Goal: Task Accomplishment & Management: Use online tool/utility

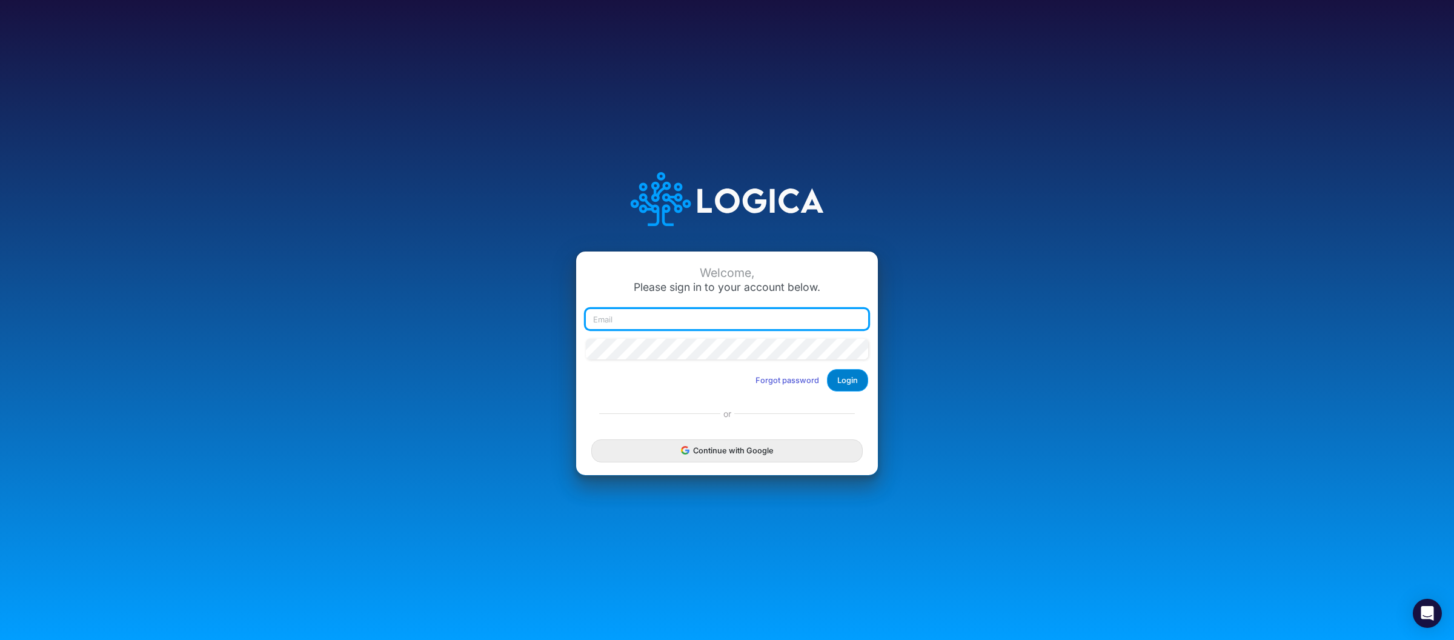
type input "[PERSON_NAME][EMAIL_ADDRESS][DOMAIN_NAME]"
click at [857, 379] on button "Login" at bounding box center [847, 380] width 41 height 22
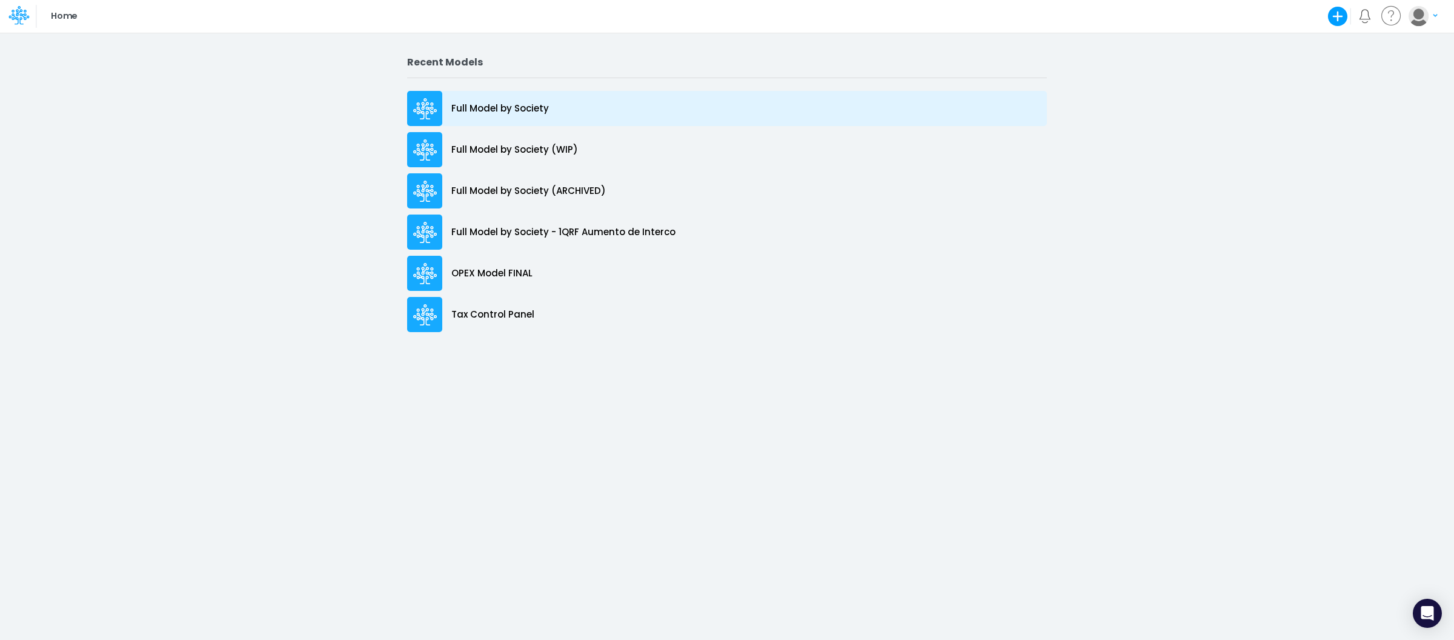
click at [504, 105] on p "Full Model by Society" at bounding box center [500, 109] width 98 height 14
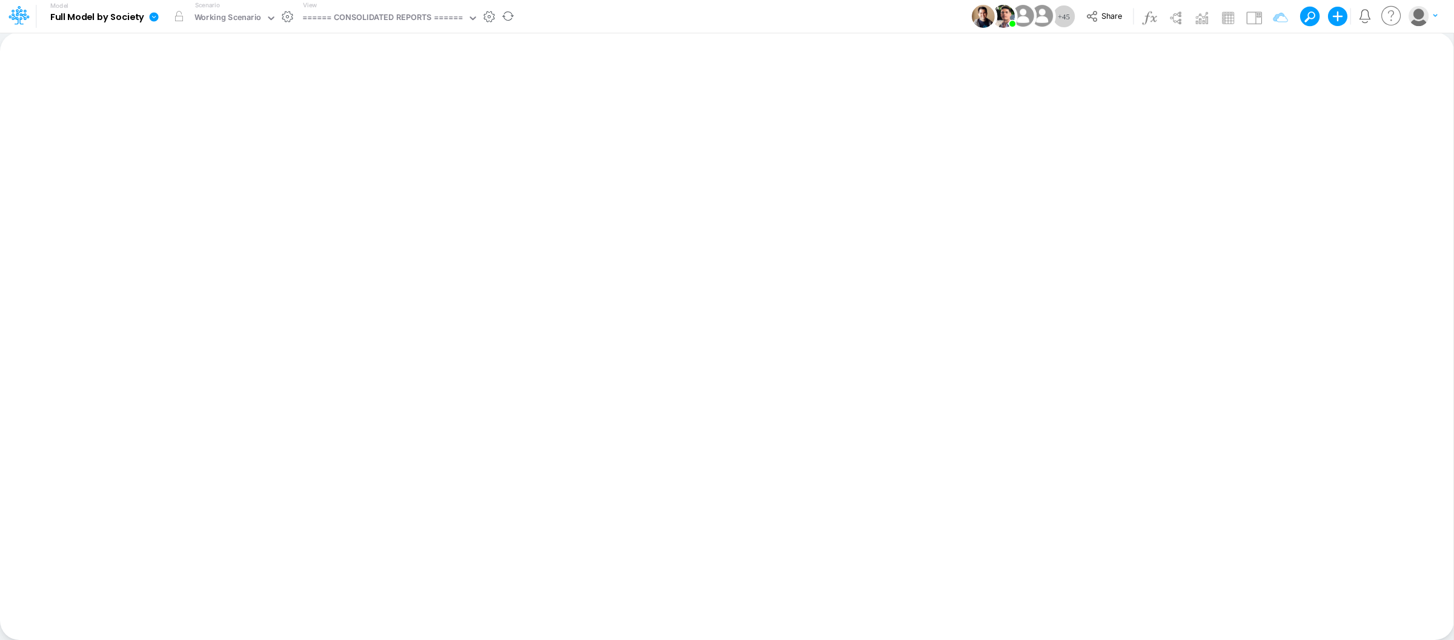
click at [406, 28] on div "View ====== CONSOLIDATED REPORTS ======" at bounding box center [388, 17] width 181 height 32
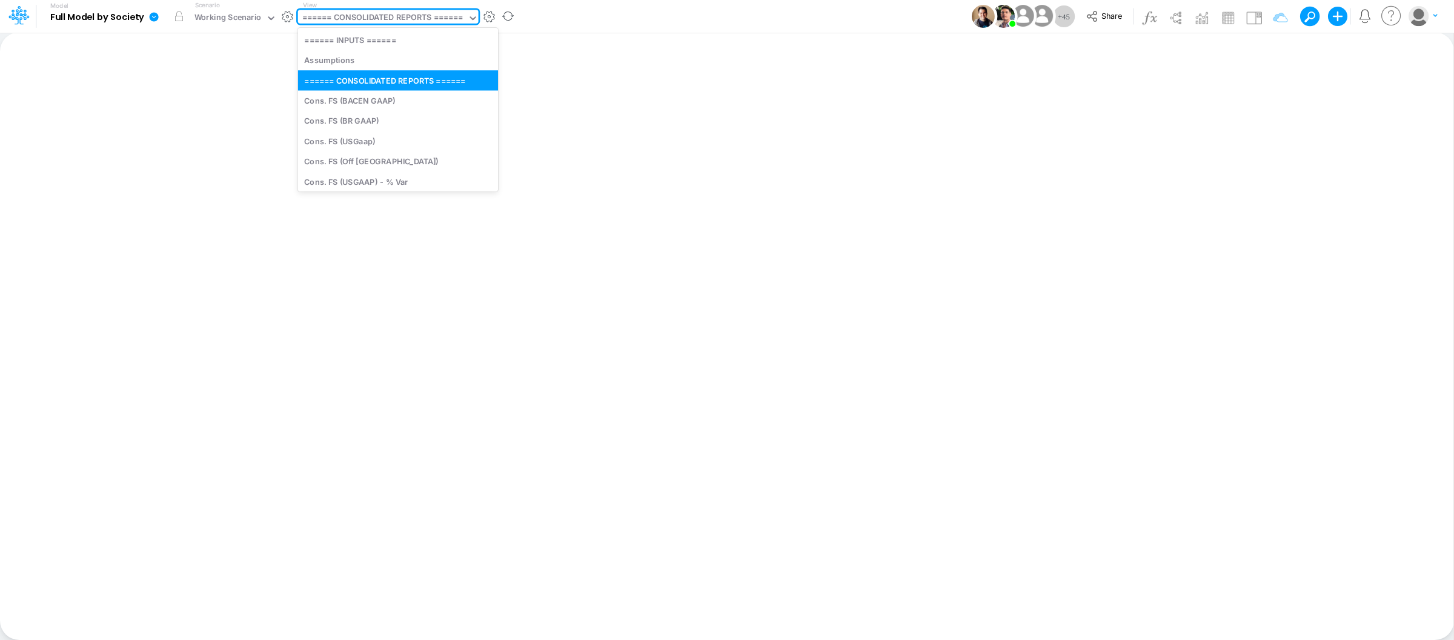
click at [405, 9] on div "View option ====== CONSOLIDATED REPORTS ====== focused, 3 of 182. 182 results a…" at bounding box center [388, 17] width 181 height 32
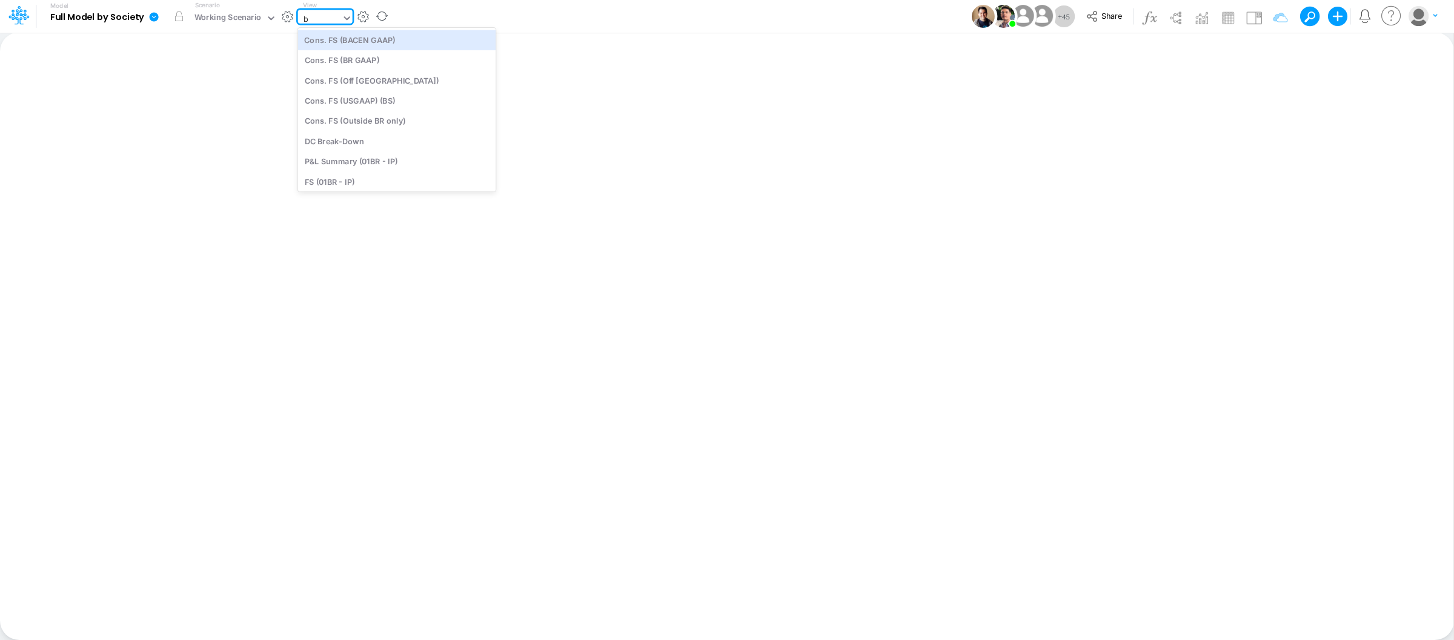
type input "bs"
type input "BS (USGAAP) - Detailed"
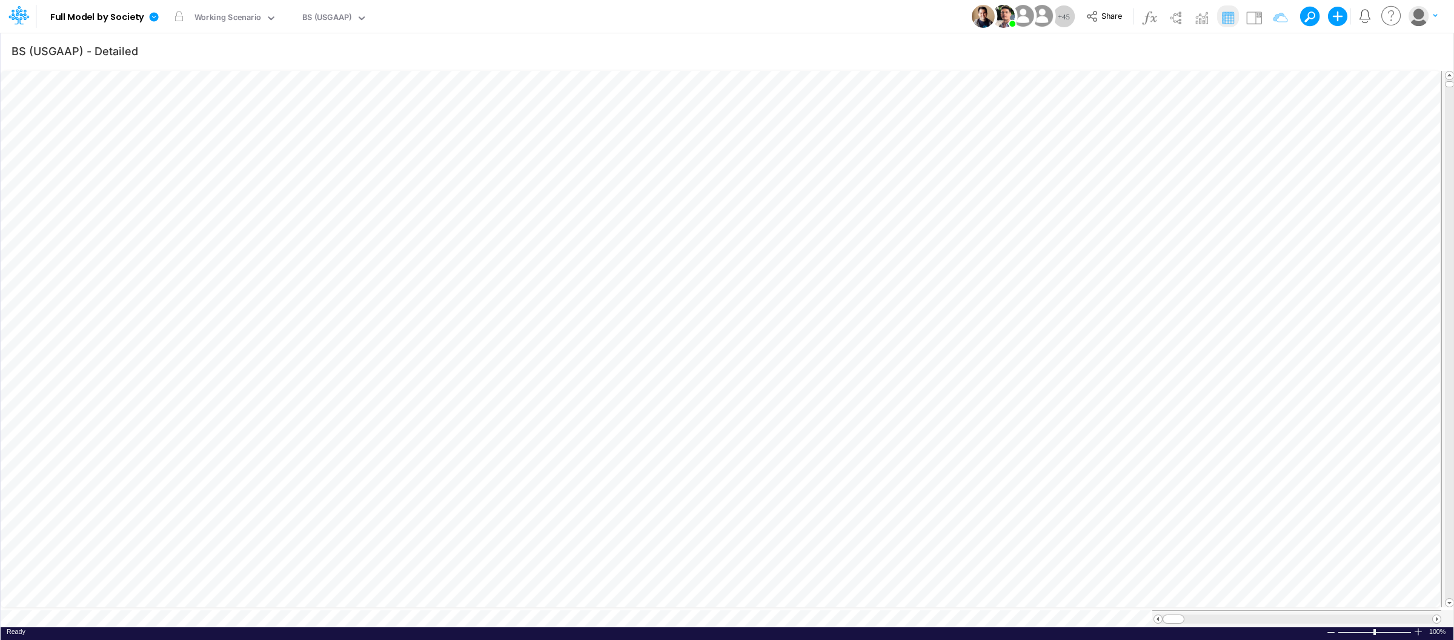
scroll to position [0, 1]
click at [337, 13] on div "BS (USGAAP)" at bounding box center [327, 19] width 50 height 14
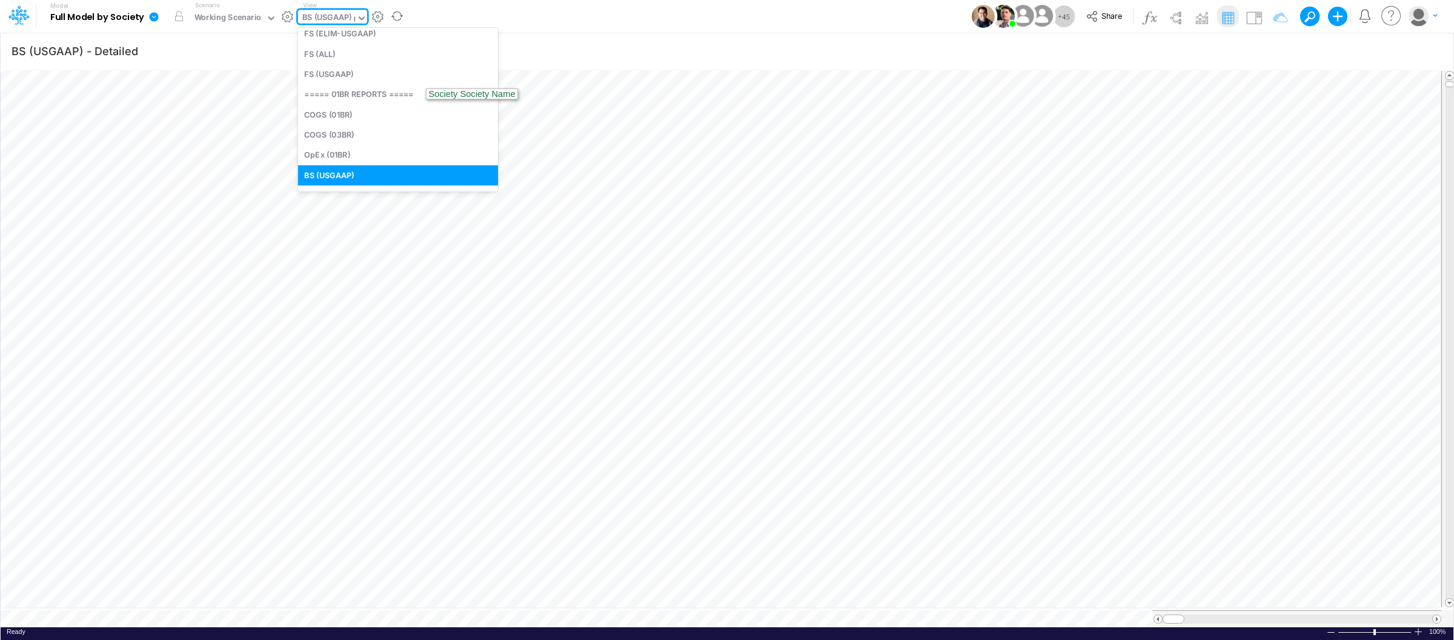
scroll to position [8, 0]
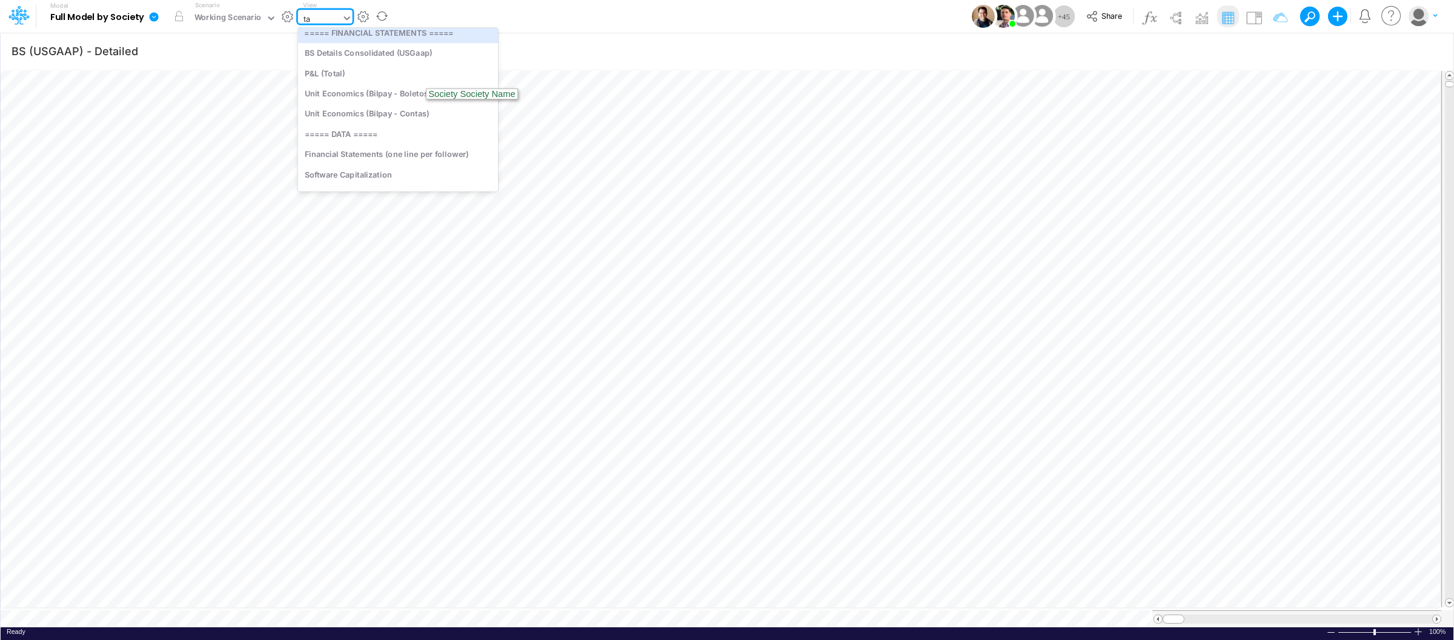
type input "tax"
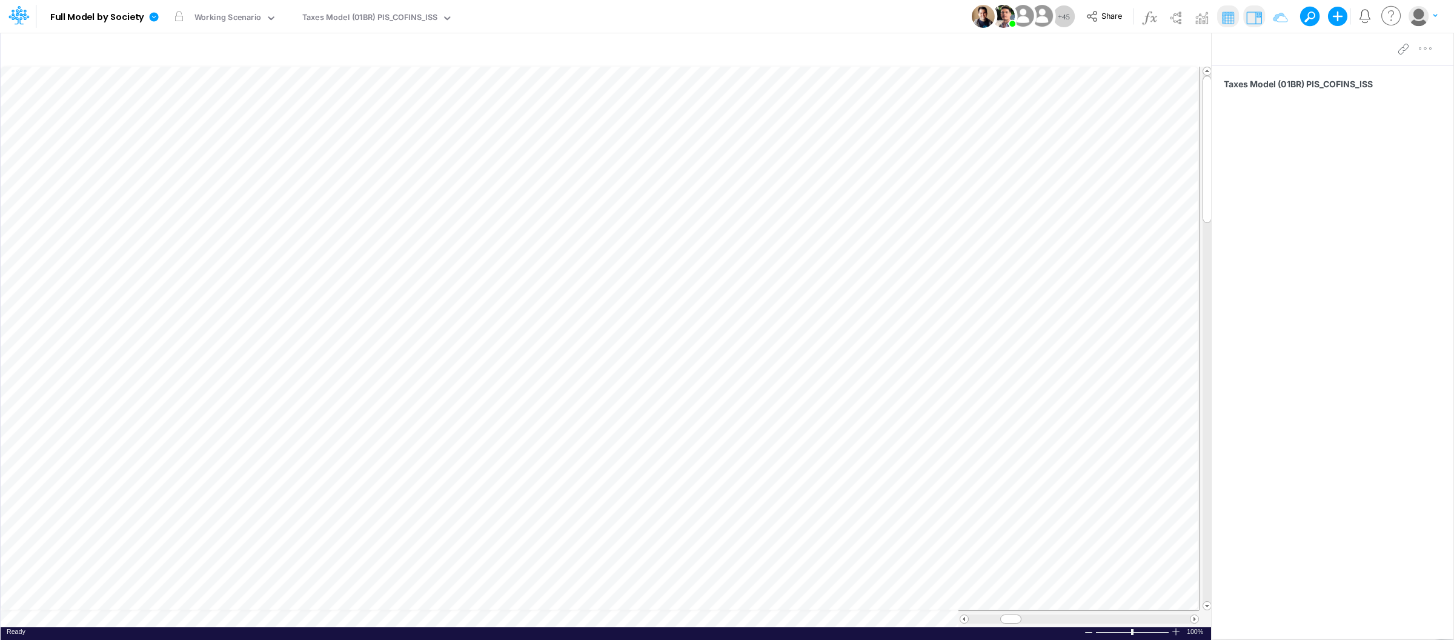
scroll to position [0, 1]
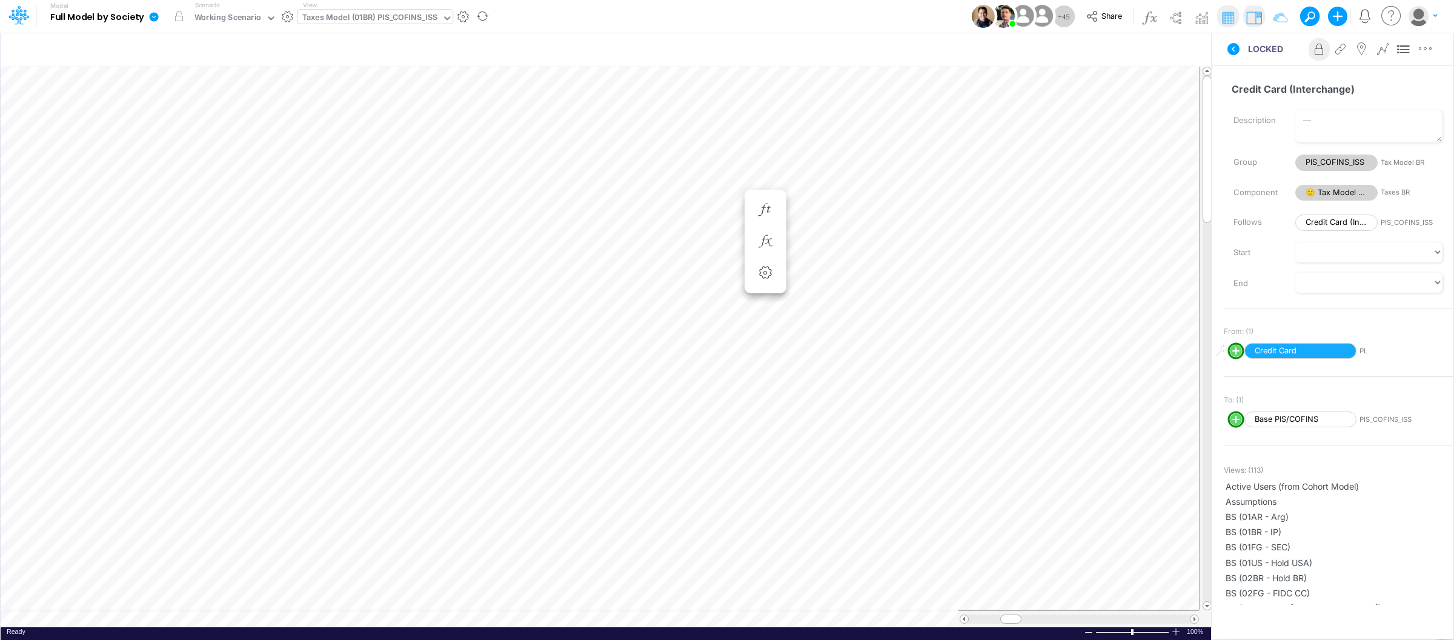
click at [427, 19] on div "Taxes Model (01BR) PIS_COFINS_ISS" at bounding box center [369, 19] width 135 height 14
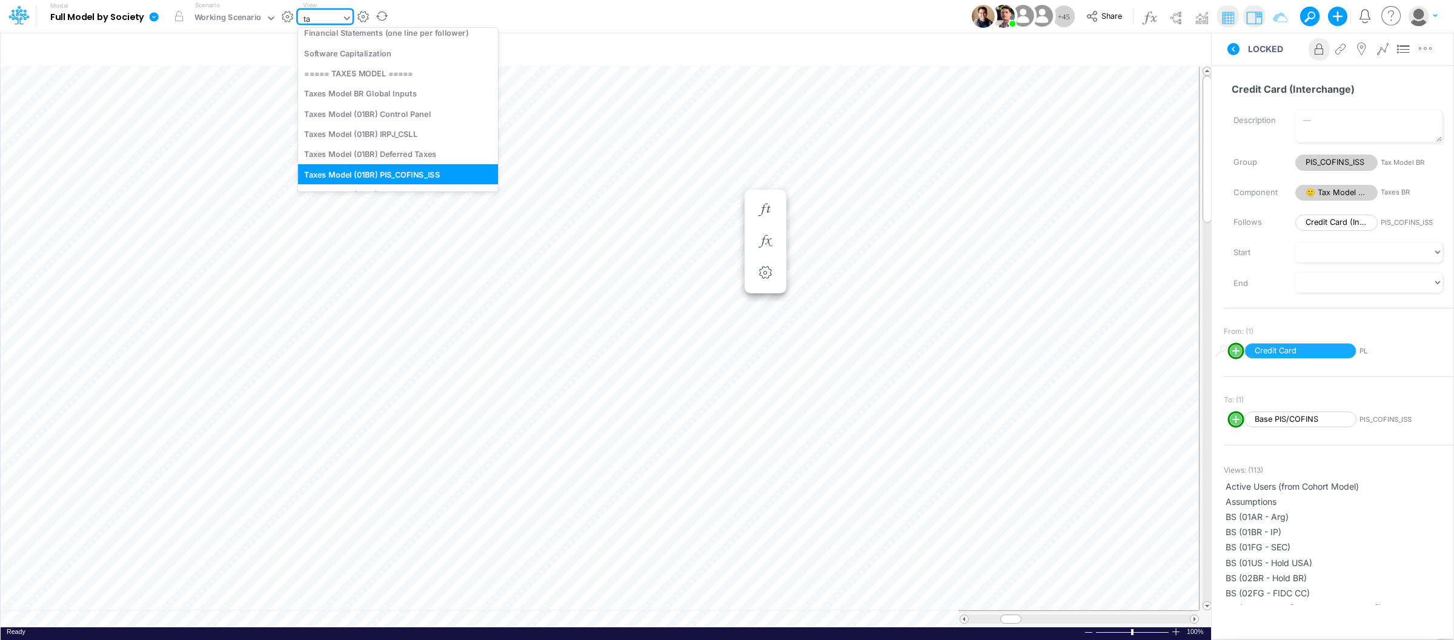
type input "tax"
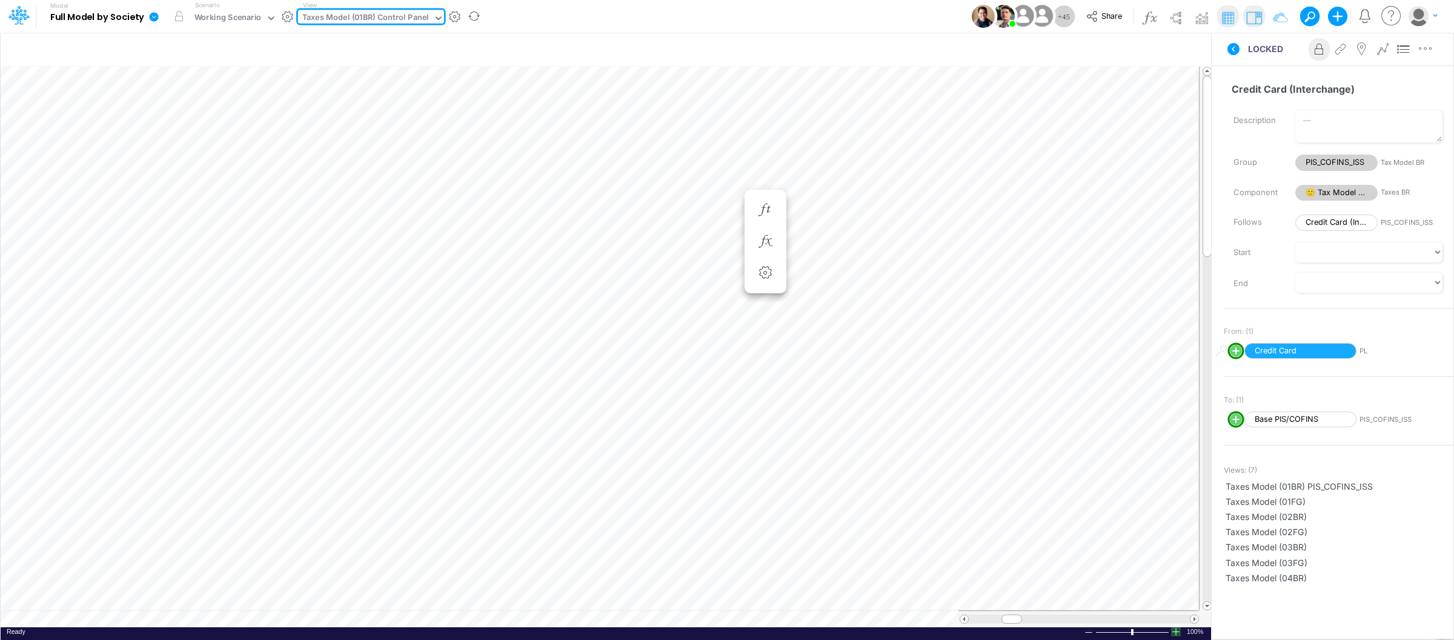
click at [1175, 632] on div at bounding box center [1176, 631] width 10 height 9
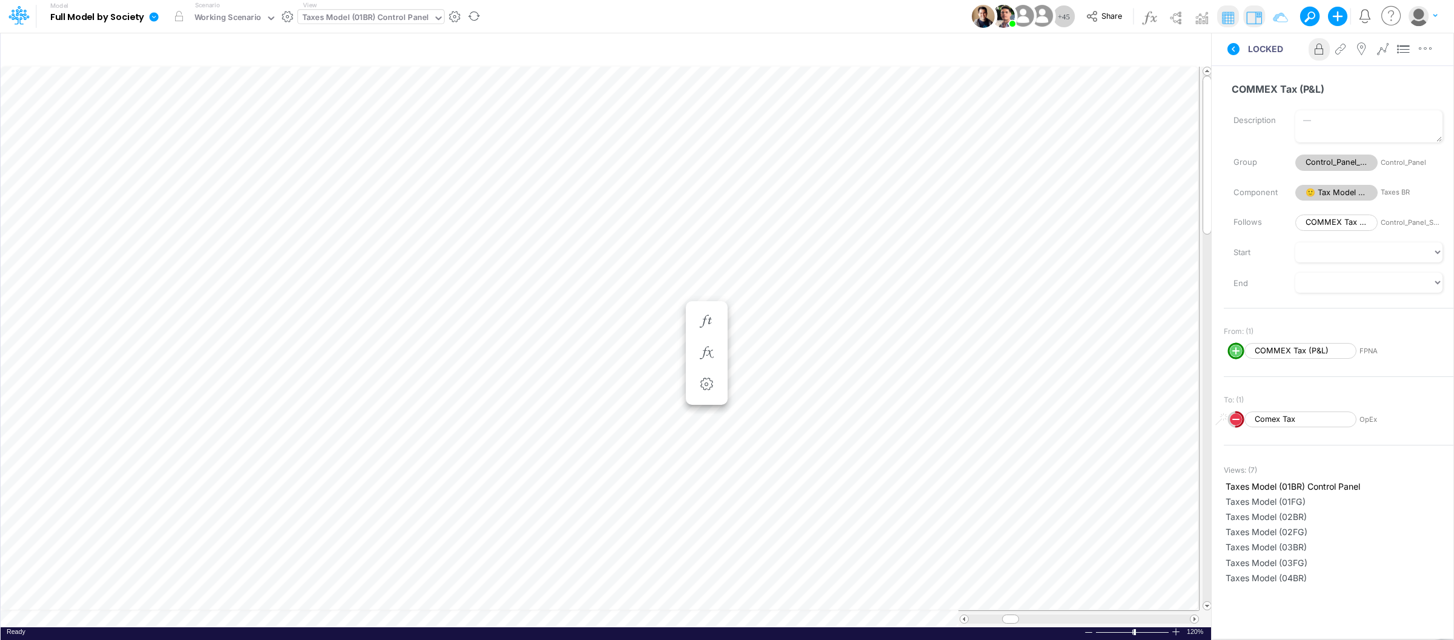
scroll to position [0, 1]
click at [346, 629] on div "Ready 120% Sum: null Max: null Min: null Numerical Count: null Count: null Aver…" at bounding box center [606, 634] width 1210 height 15
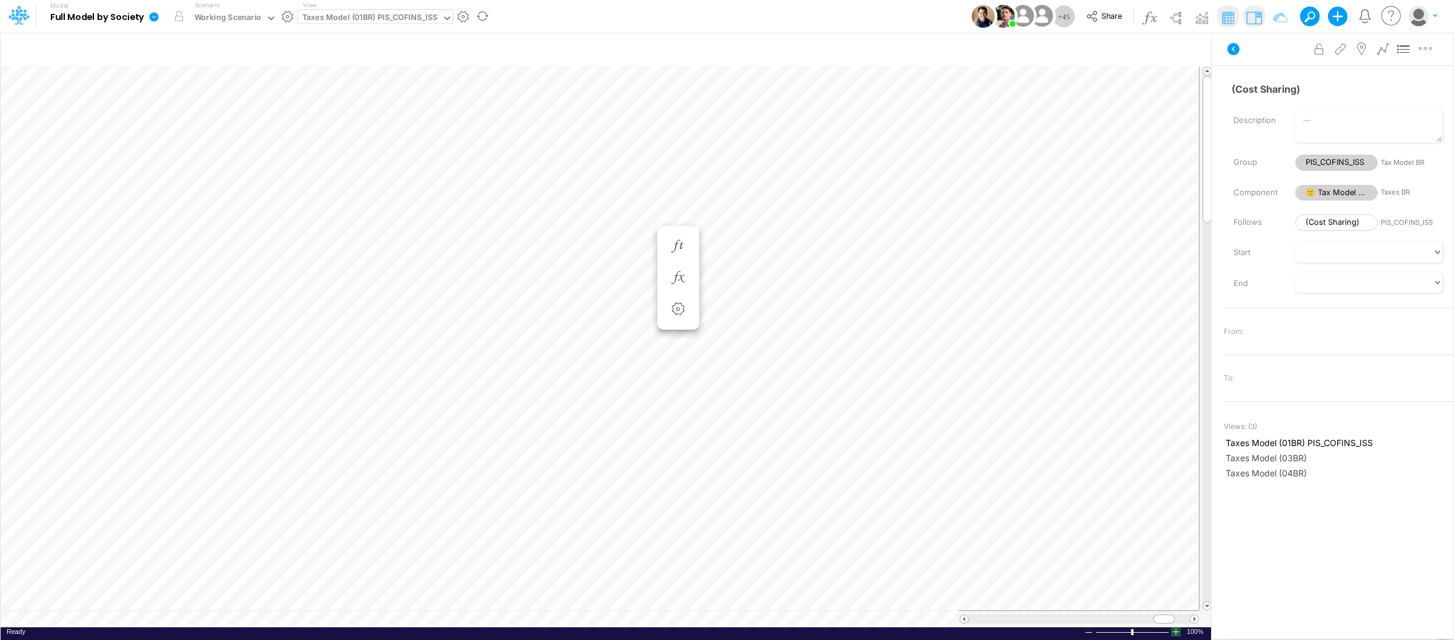
click at [1178, 634] on div at bounding box center [1176, 631] width 10 height 9
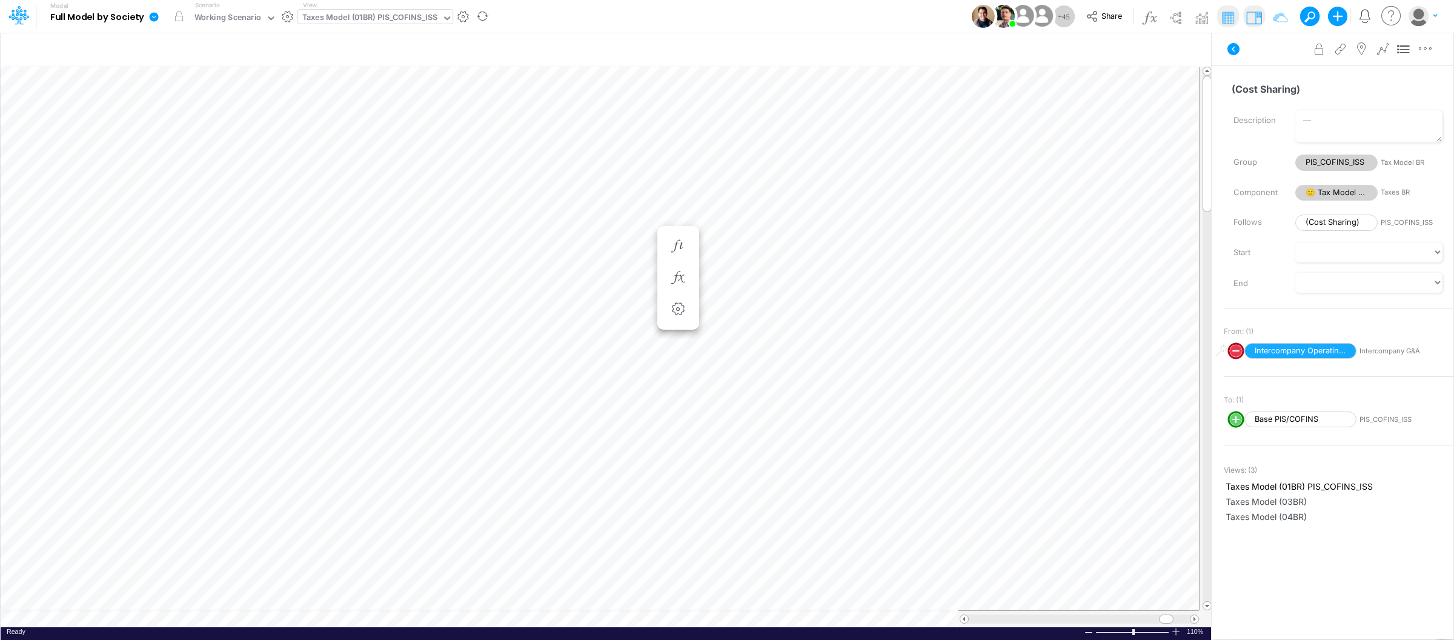
click at [1178, 634] on div at bounding box center [1176, 631] width 10 height 9
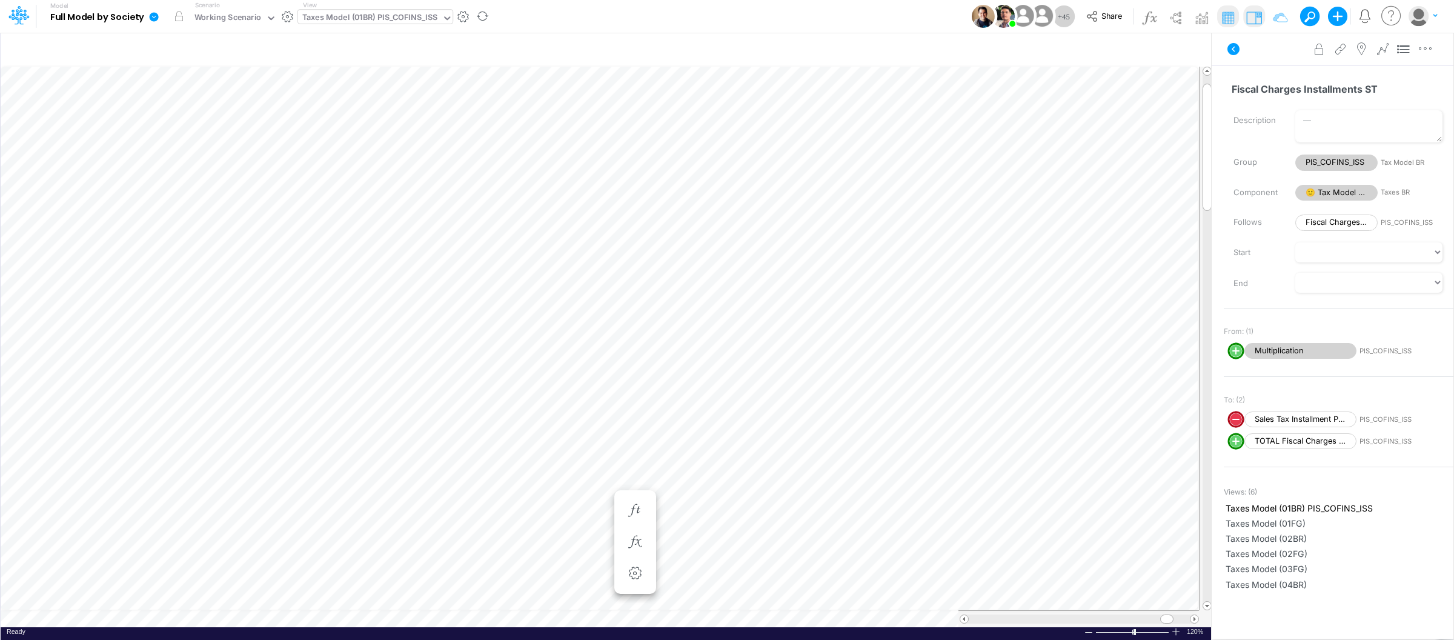
scroll to position [0, 1]
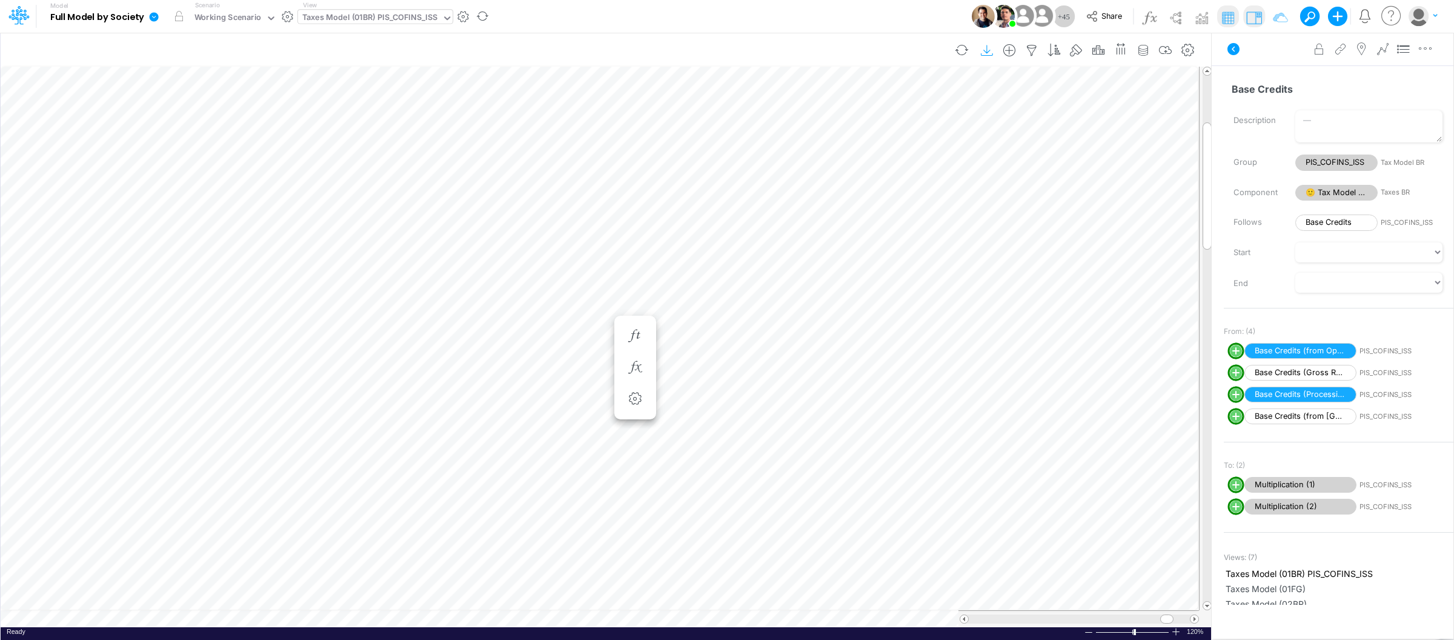
scroll to position [0, 1]
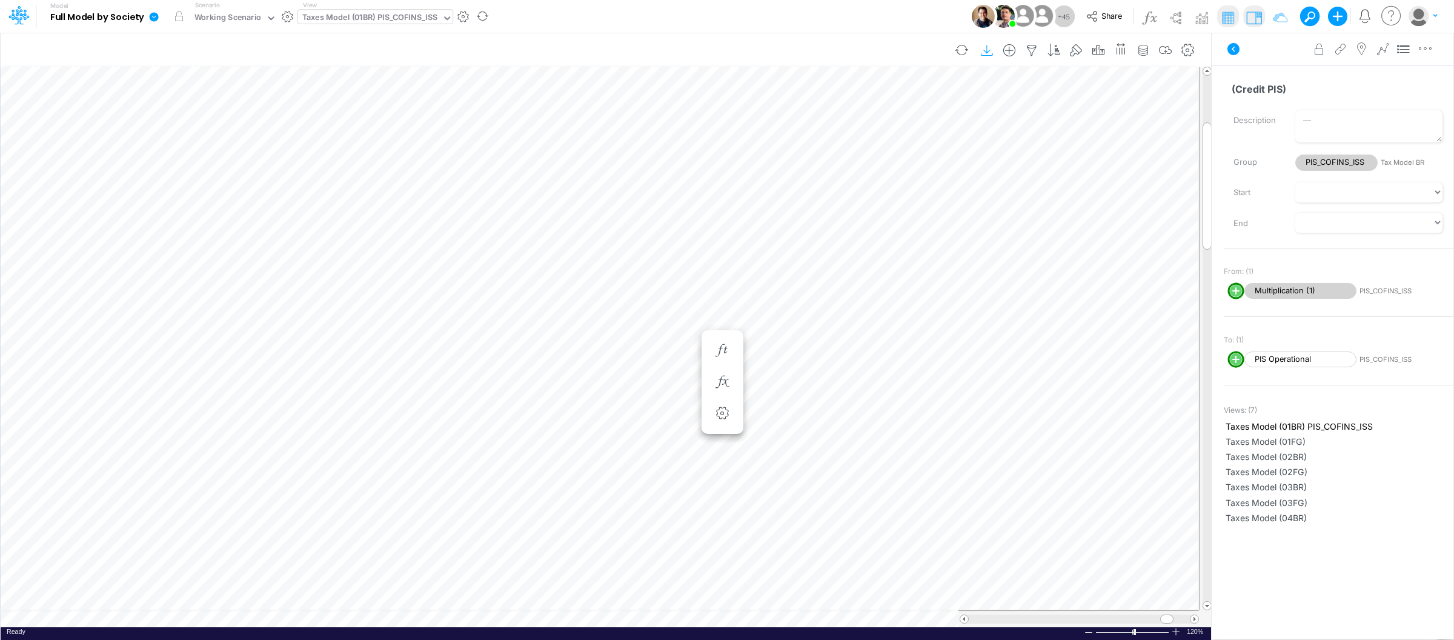
scroll to position [0, 1]
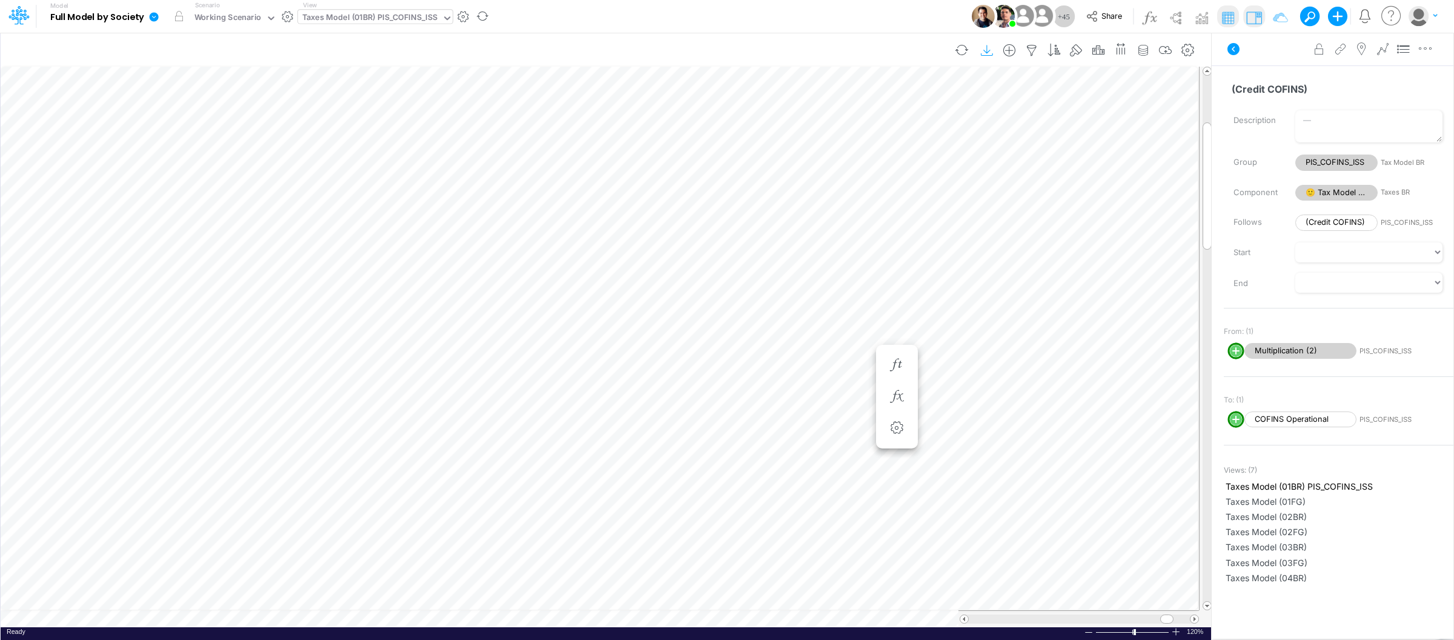
scroll to position [0, 1]
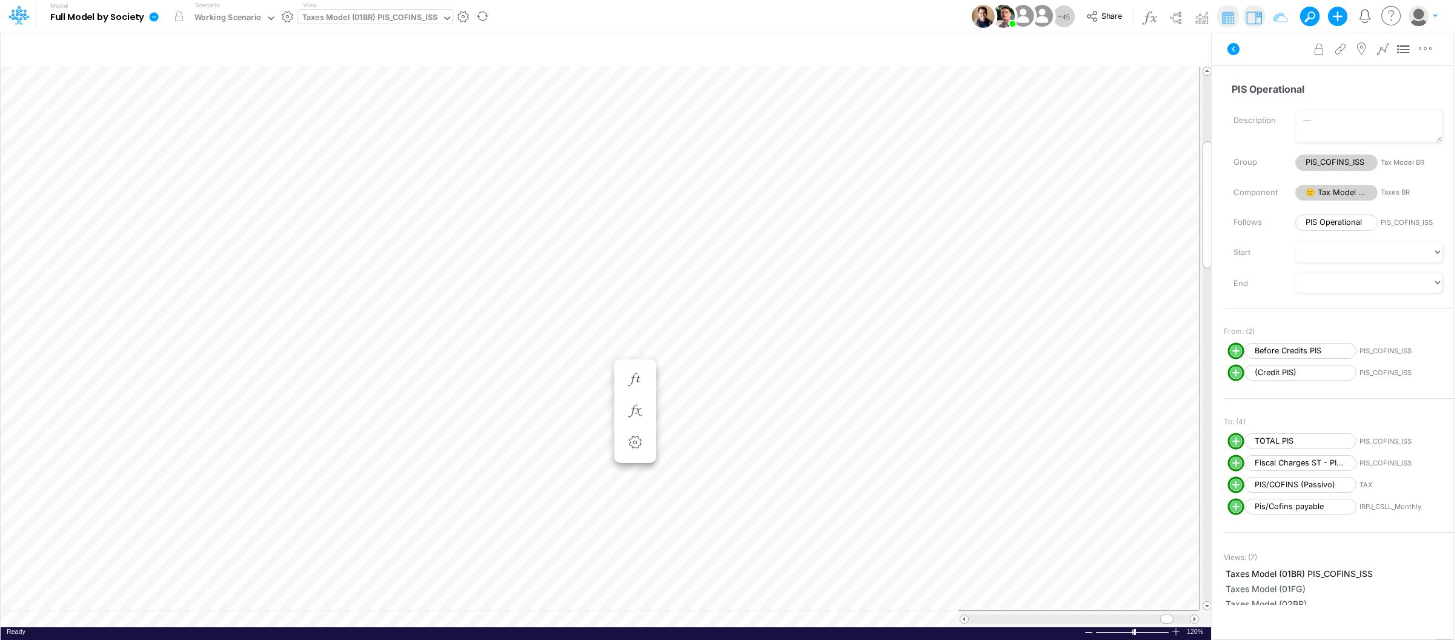
scroll to position [0, 1]
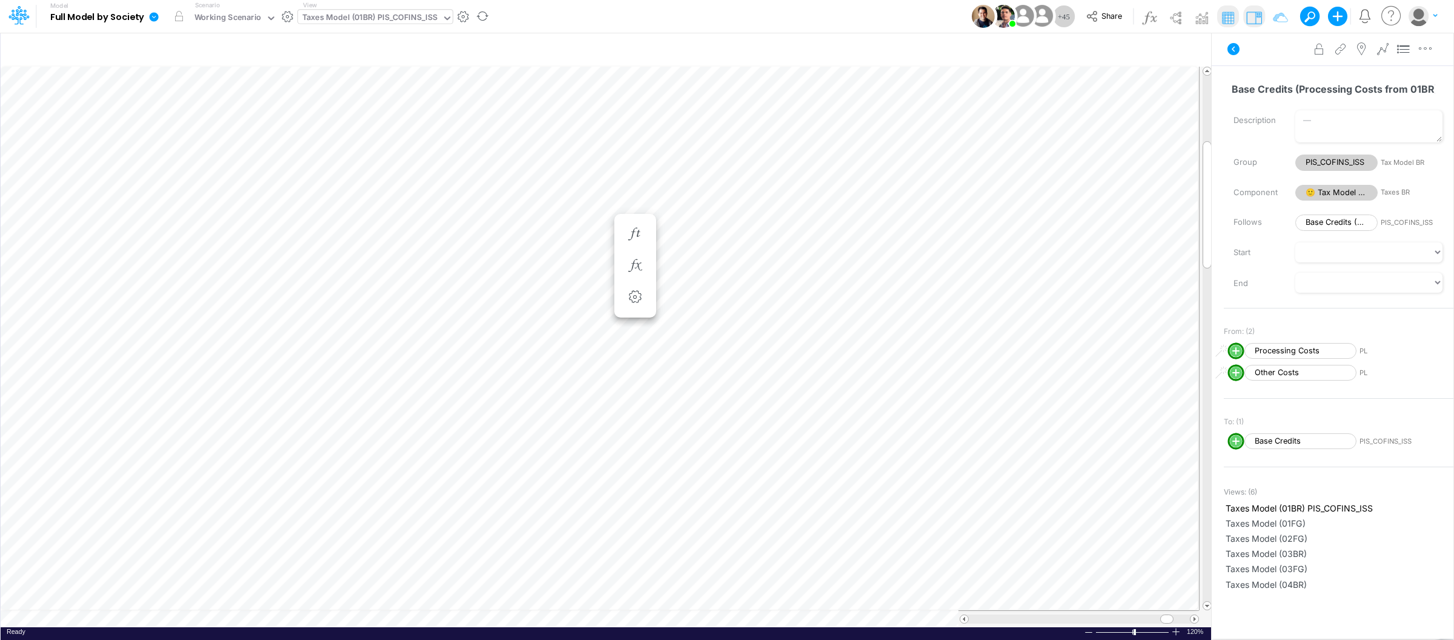
scroll to position [0, 1]
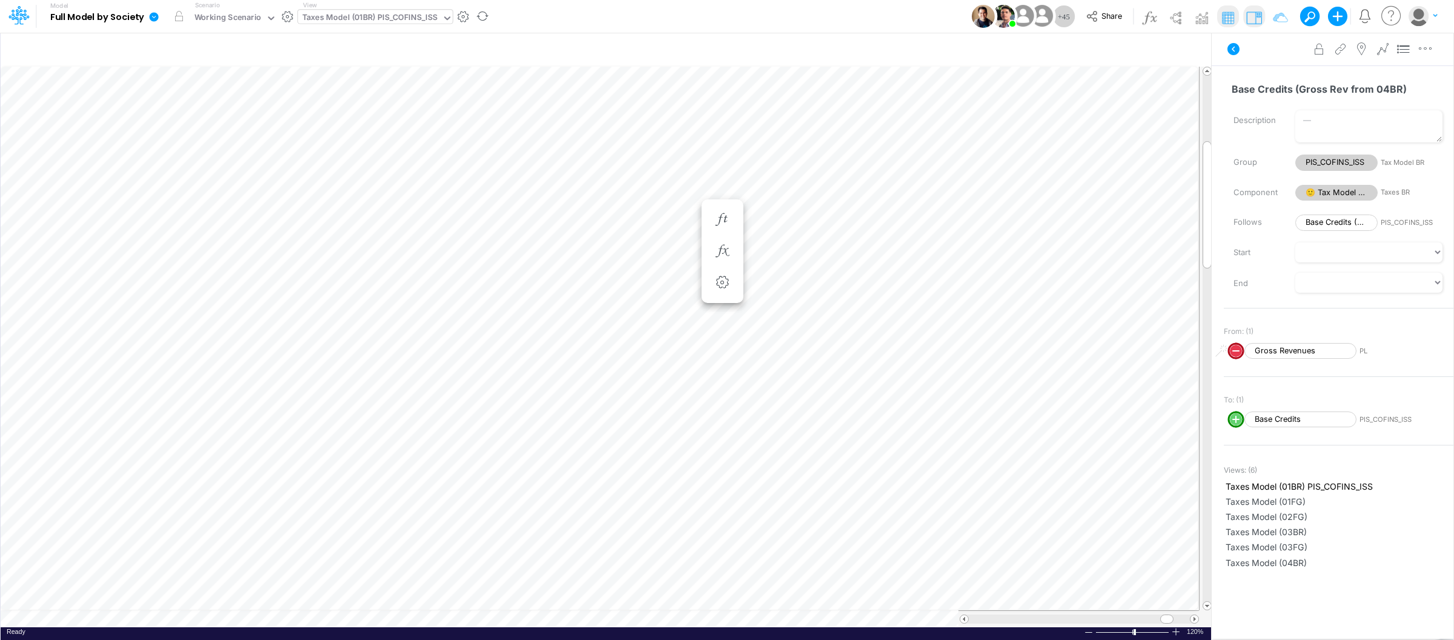
scroll to position [0, 1]
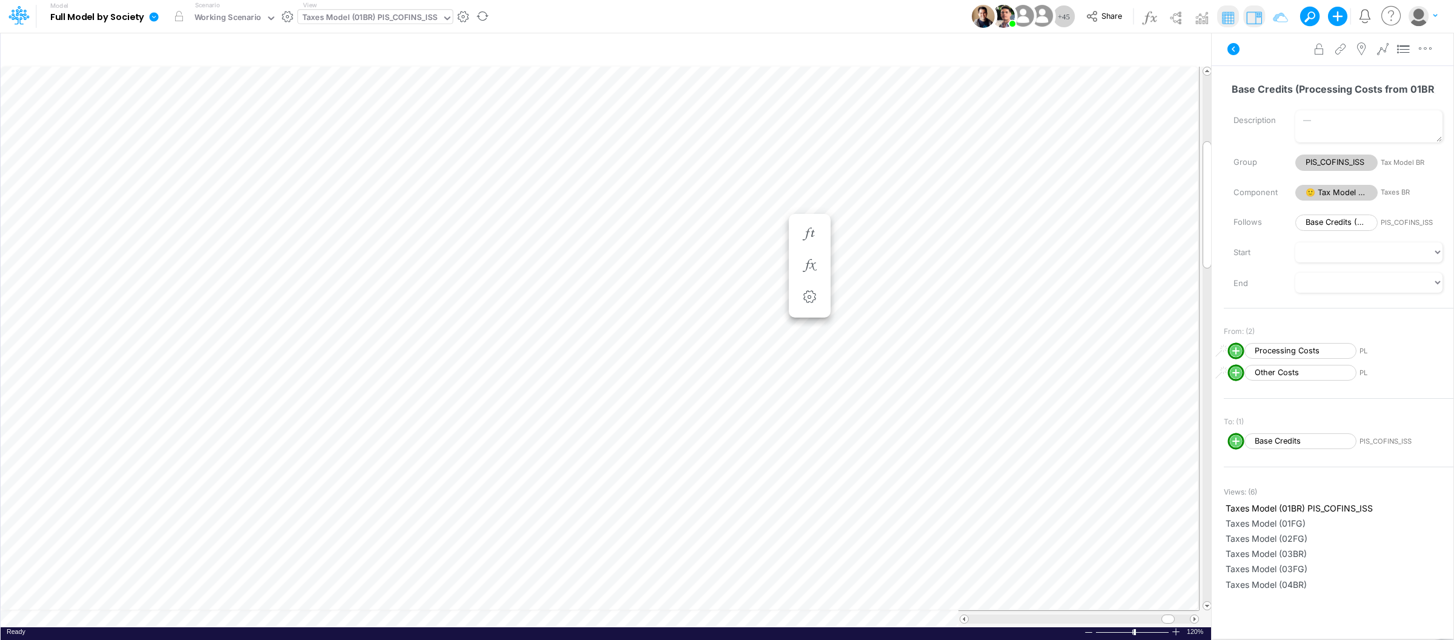
scroll to position [0, 1]
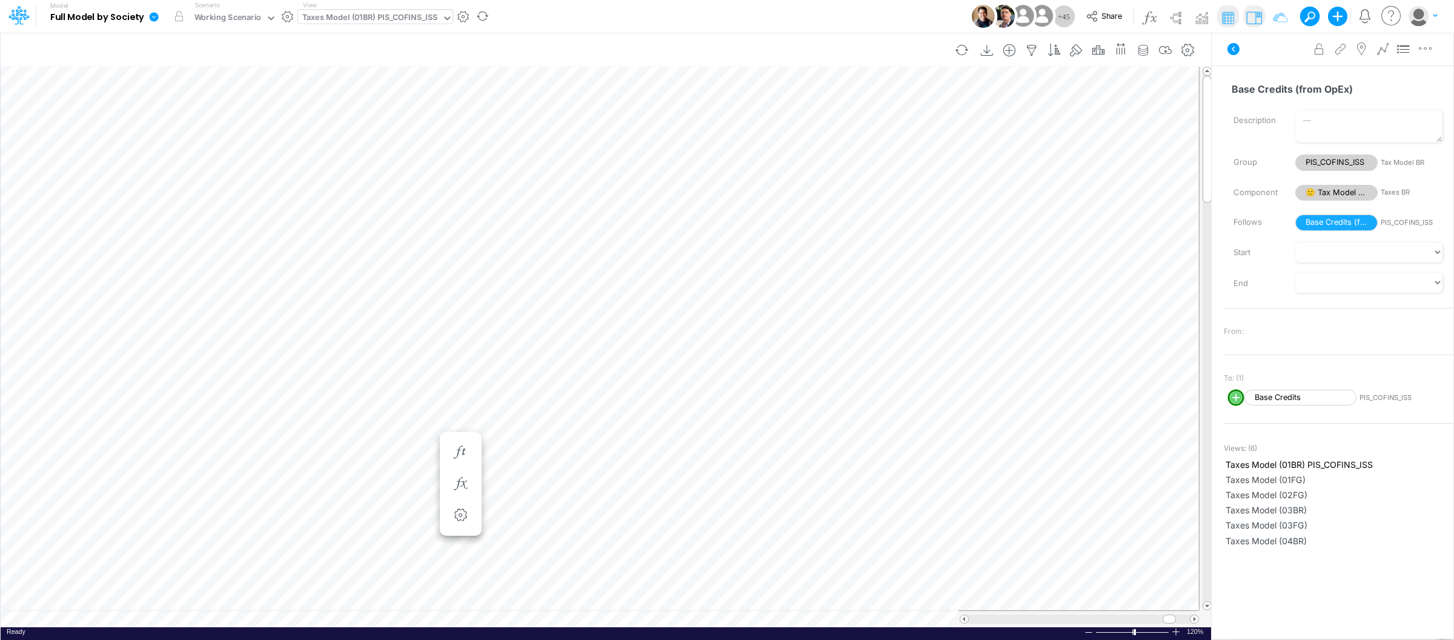
scroll to position [0, 1]
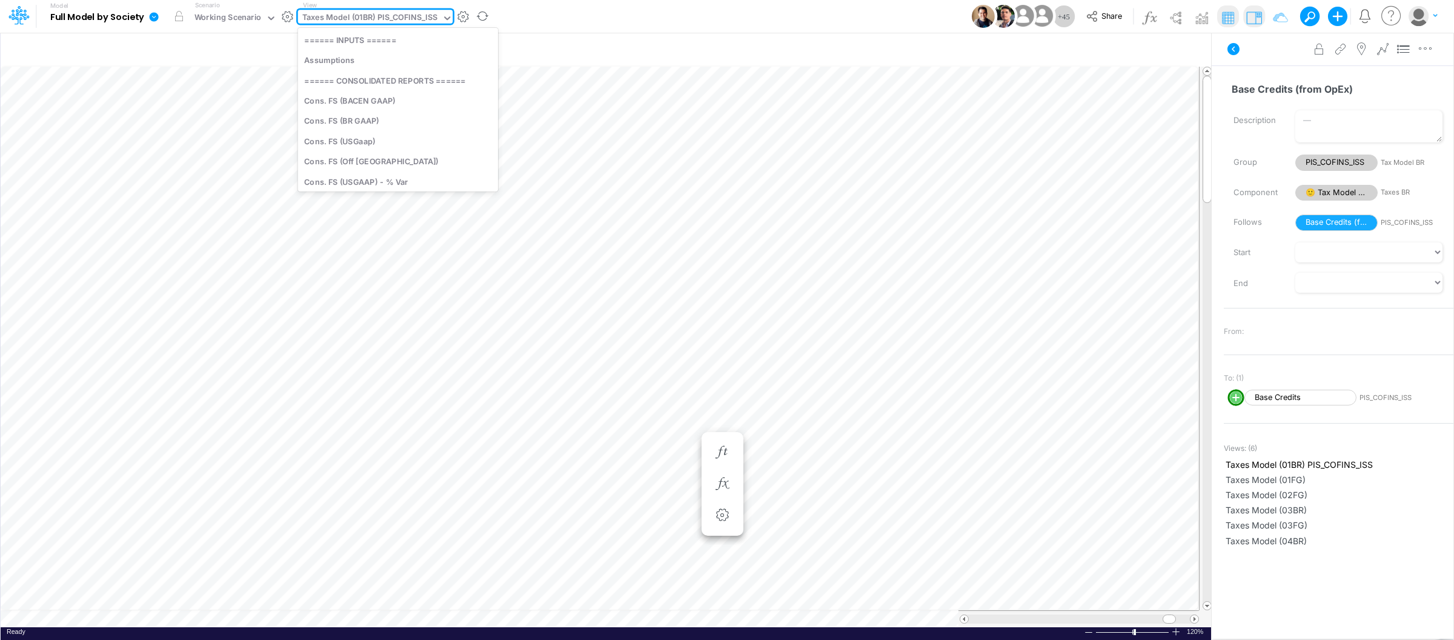
click at [430, 17] on div "Taxes Model (01BR) PIS_COFINS_ISS" at bounding box center [369, 19] width 135 height 14
type input "fs"
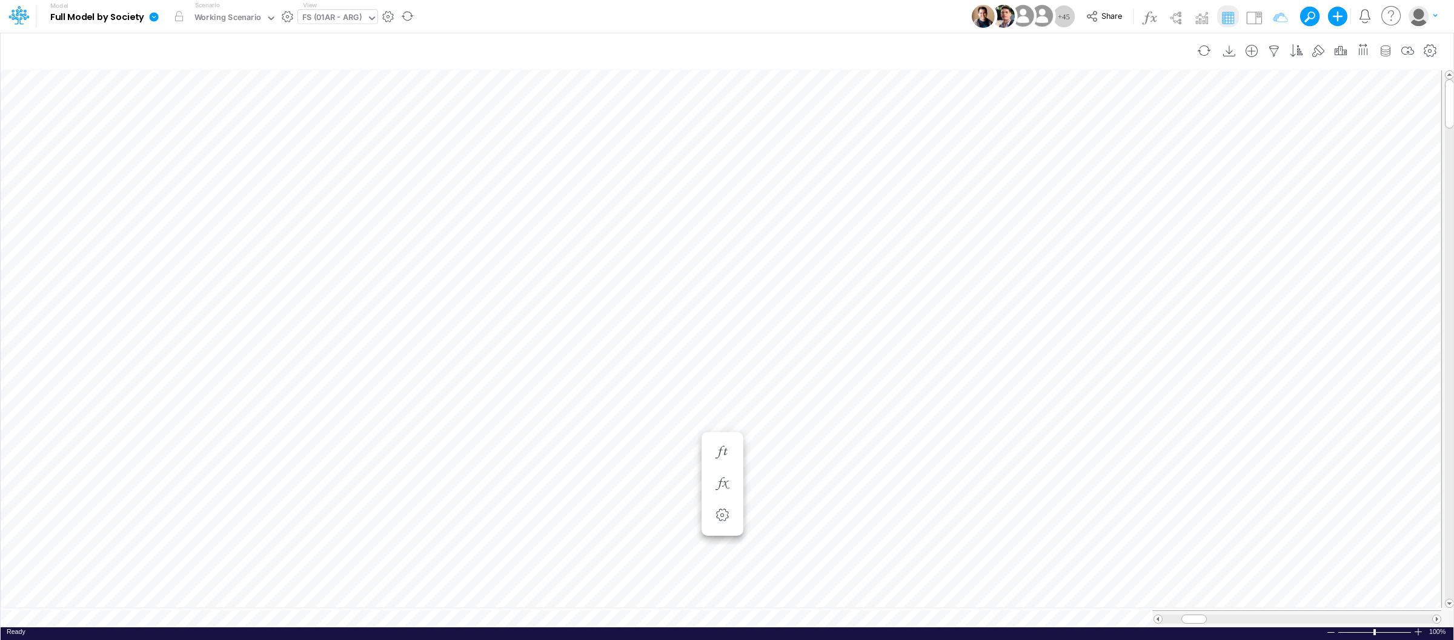
scroll to position [0, 1]
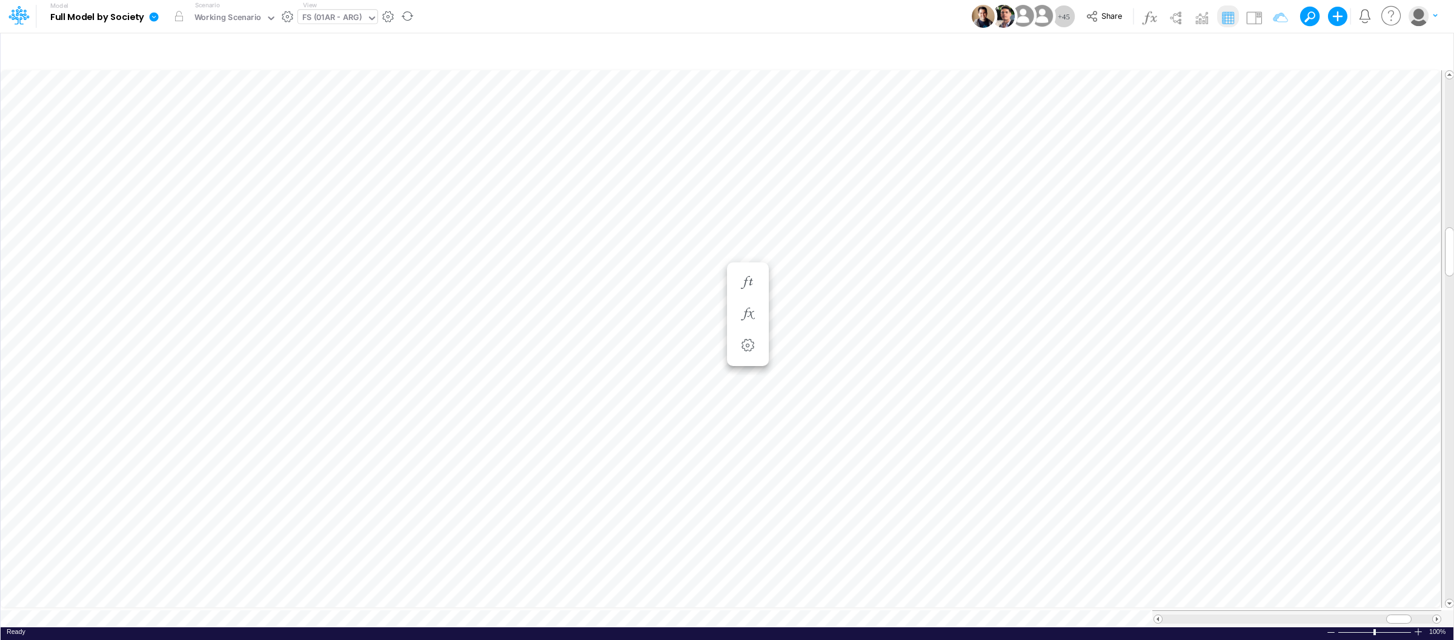
scroll to position [0, 1]
click at [344, 13] on div "FS (01AR - ARG)" at bounding box center [332, 19] width 60 height 14
type input "import"
click at [371, 44] on div "Taxes Model (01BR) Import Taxes" at bounding box center [380, 40] width 164 height 20
click at [1417, 627] on div at bounding box center [1418, 631] width 10 height 9
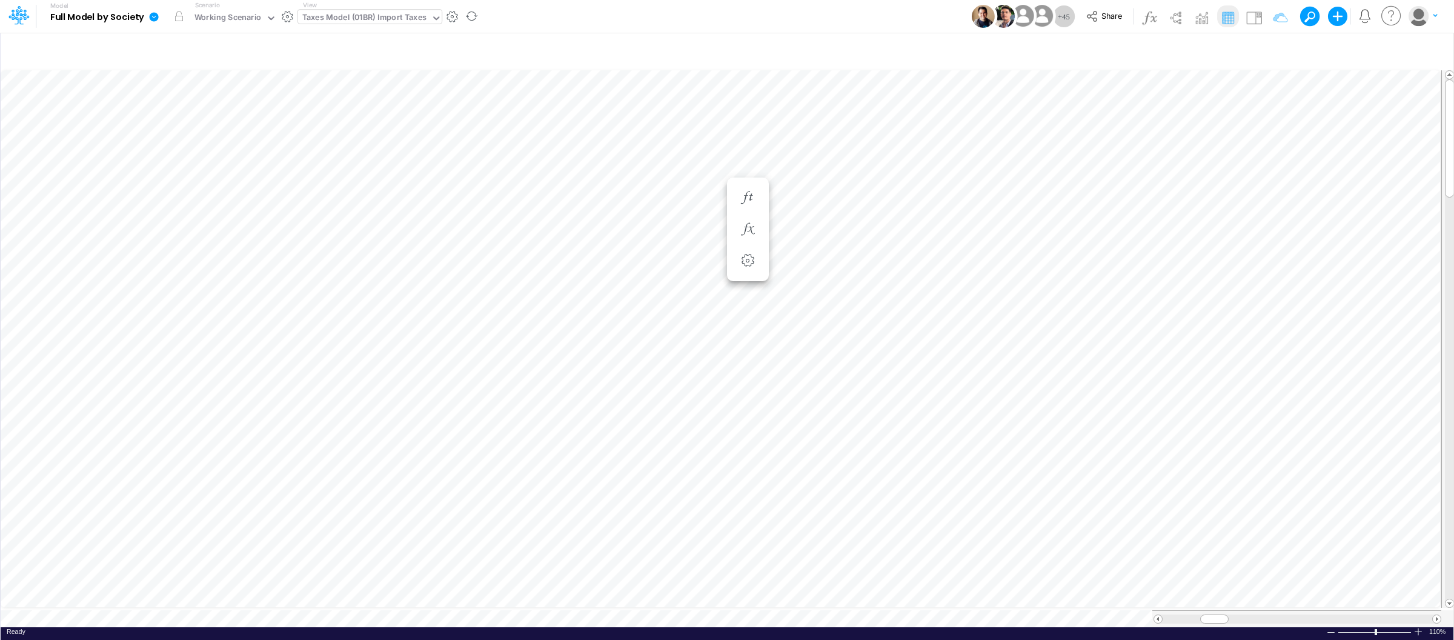
click at [1417, 627] on div at bounding box center [1418, 631] width 10 height 9
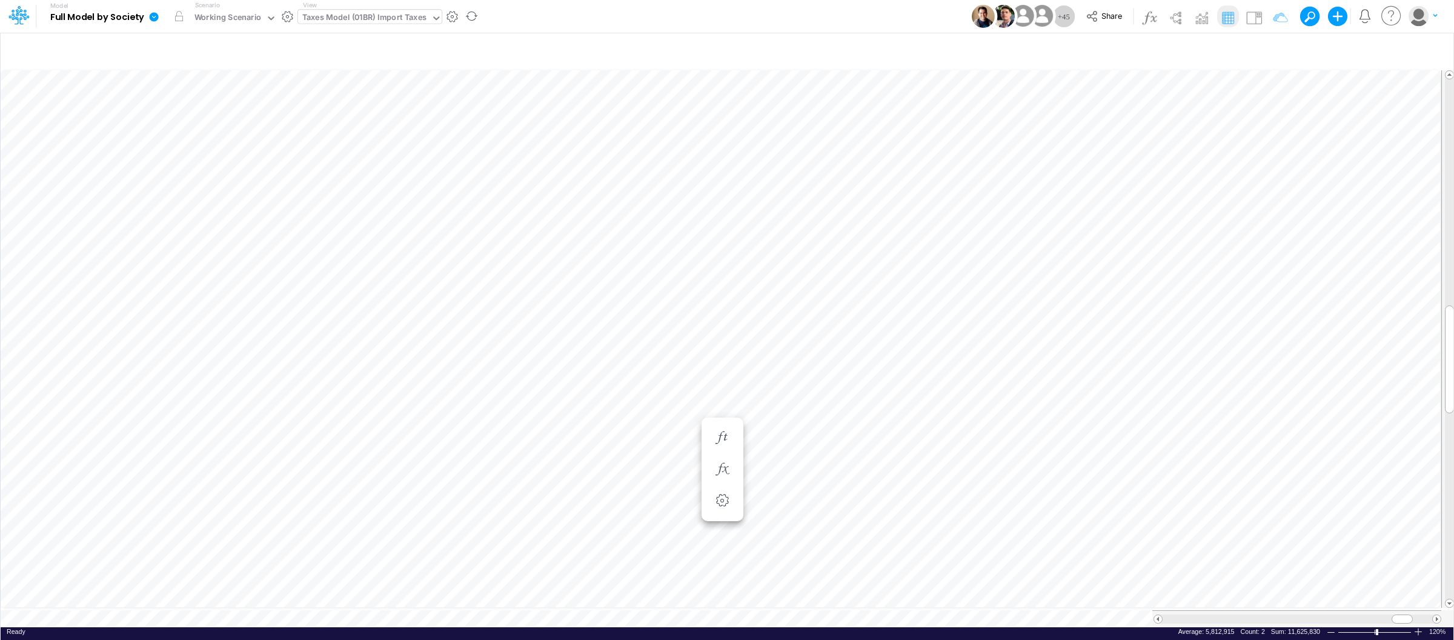
click at [396, 22] on div "Taxes Model (01BR) Import Taxes" at bounding box center [364, 19] width 124 height 14
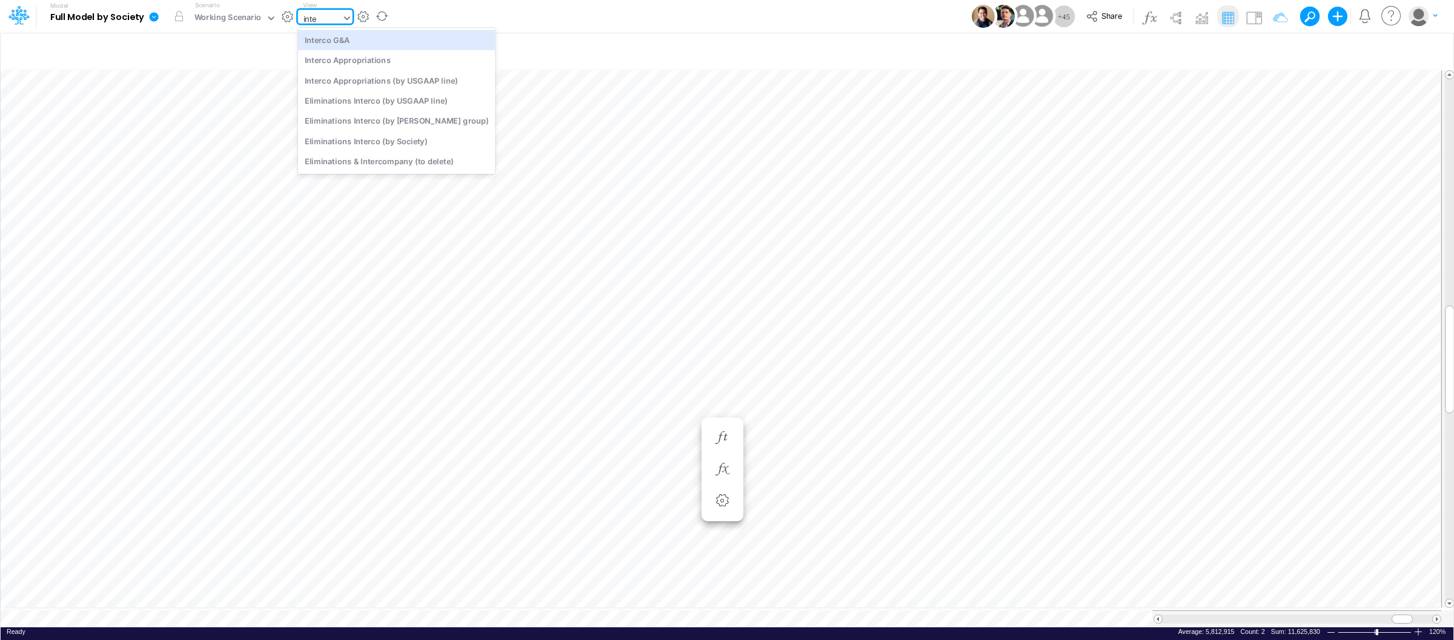
type input "inter"
type input "Intercos G&A"
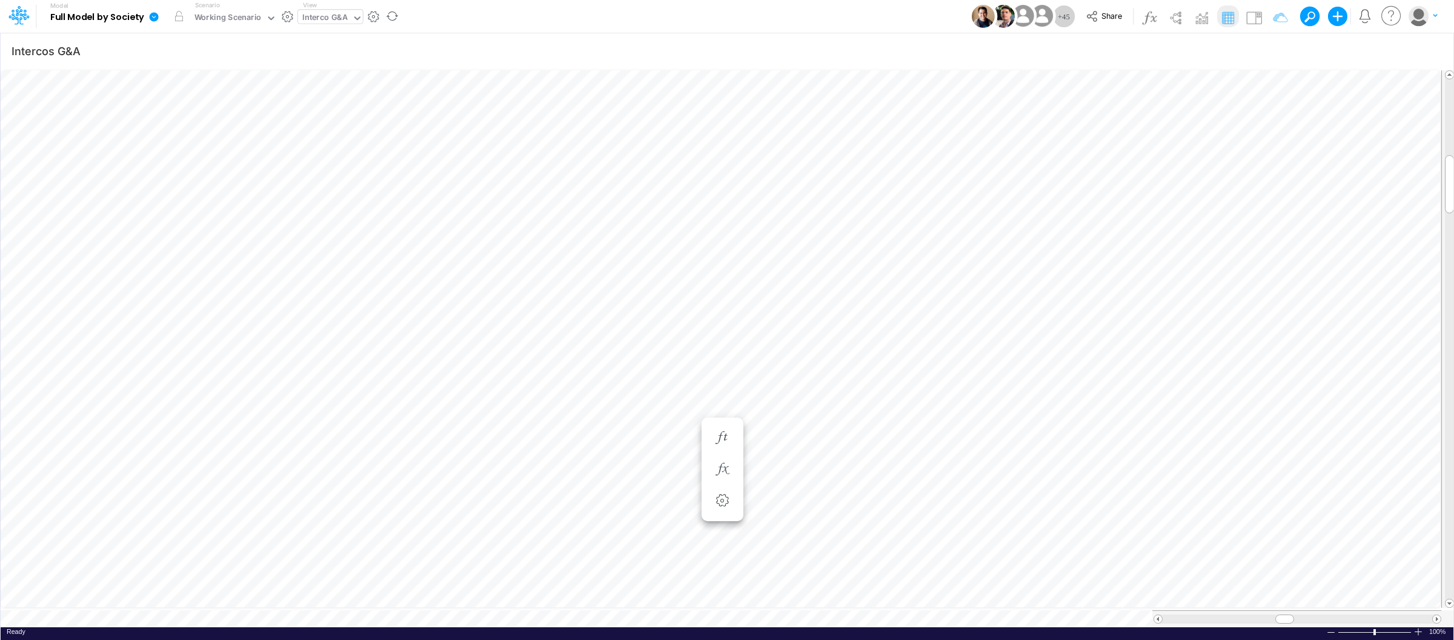
scroll to position [0, 1]
